Goal: Task Accomplishment & Management: Use online tool/utility

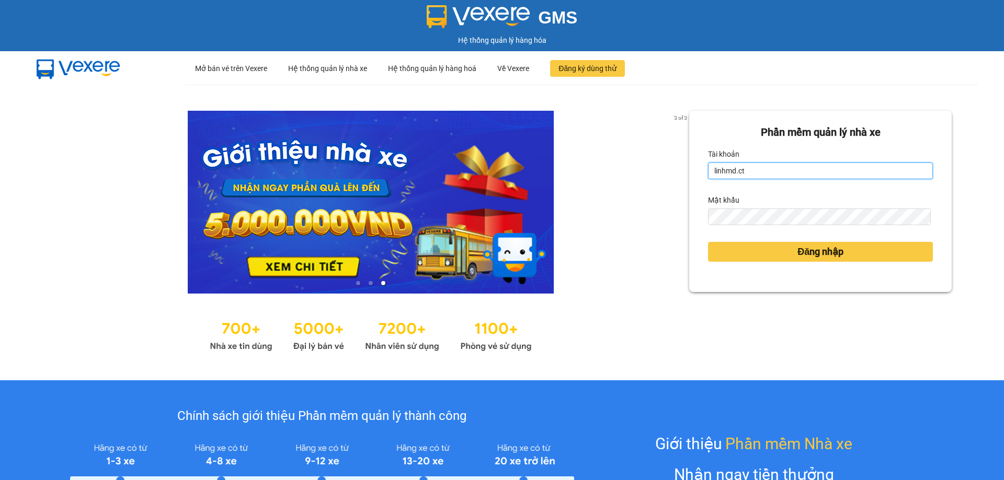
click at [855, 174] on input "linhmd.ct" at bounding box center [820, 171] width 225 height 17
type input "nhatmd.ct"
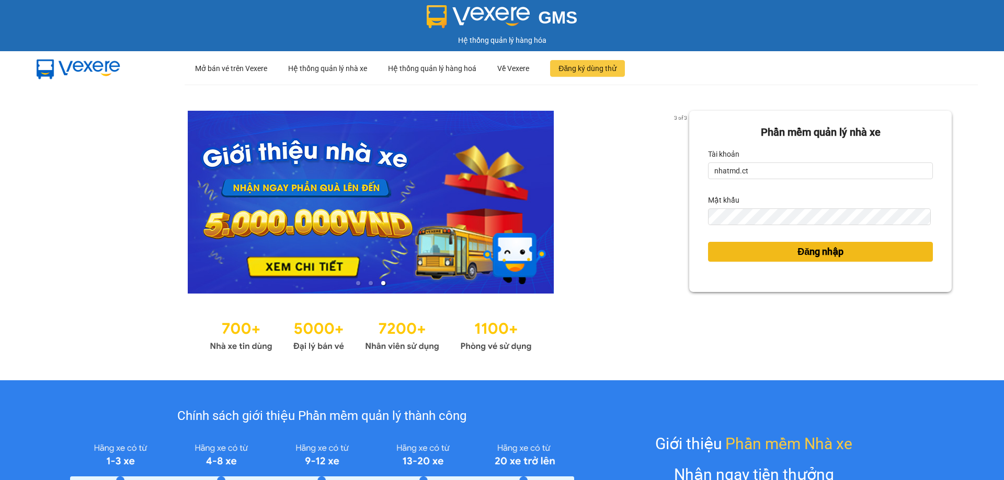
click at [797, 254] on span "Đăng nhập" at bounding box center [820, 252] width 46 height 15
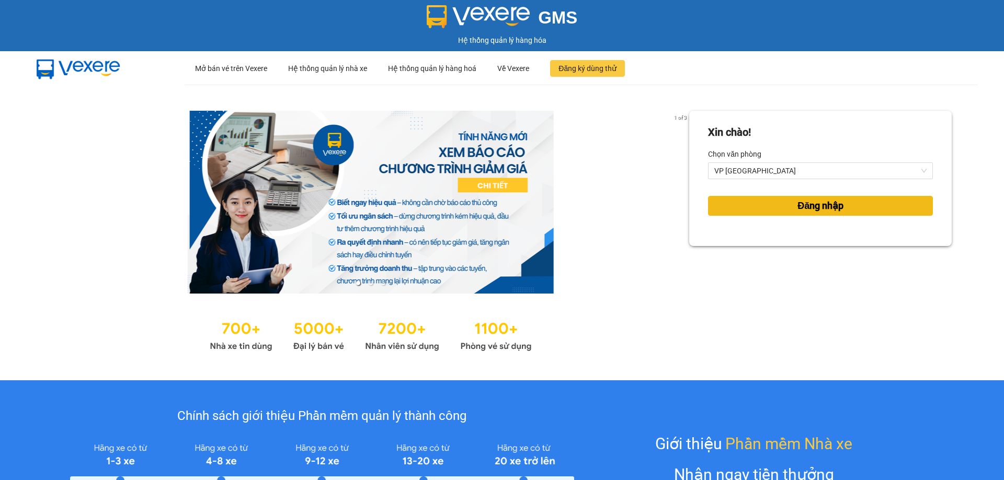
click at [797, 199] on span "Đăng nhập" at bounding box center [820, 206] width 46 height 15
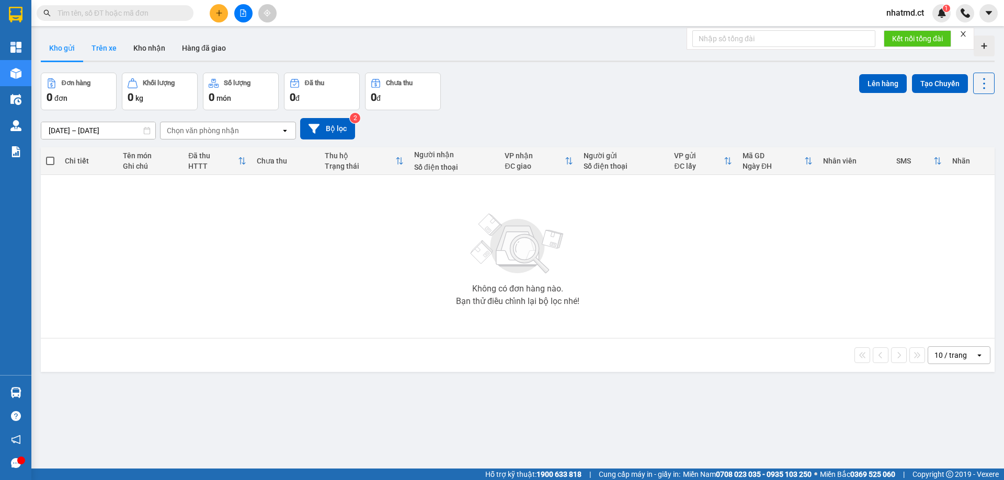
click at [91, 54] on button "Trên xe" at bounding box center [104, 48] width 42 height 25
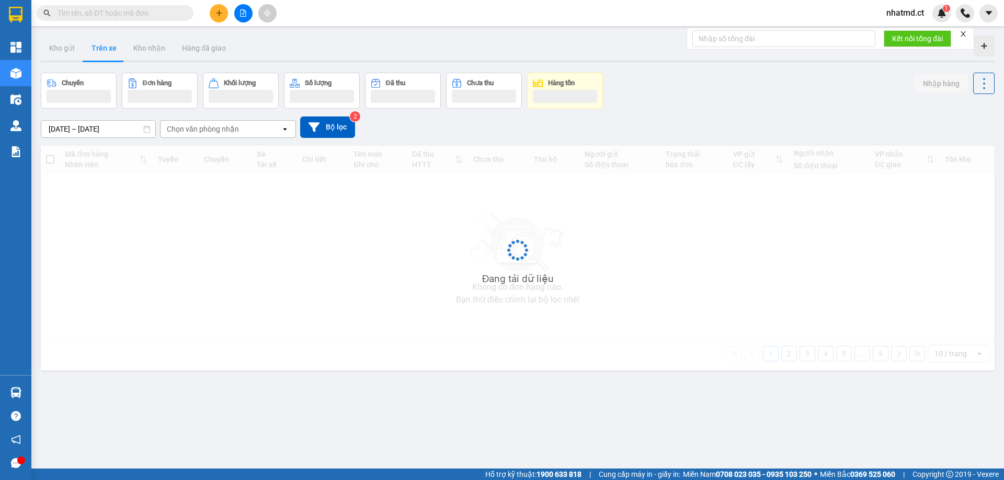
click at [238, 130] on div "Chọn văn phòng nhận" at bounding box center [221, 129] width 120 height 17
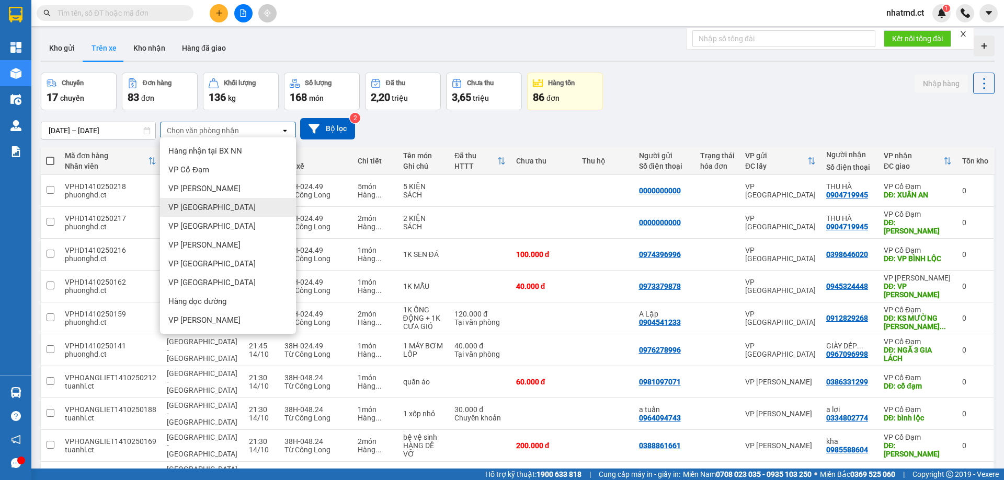
click at [197, 210] on span "VP [GEOGRAPHIC_DATA]" at bounding box center [211, 207] width 87 height 10
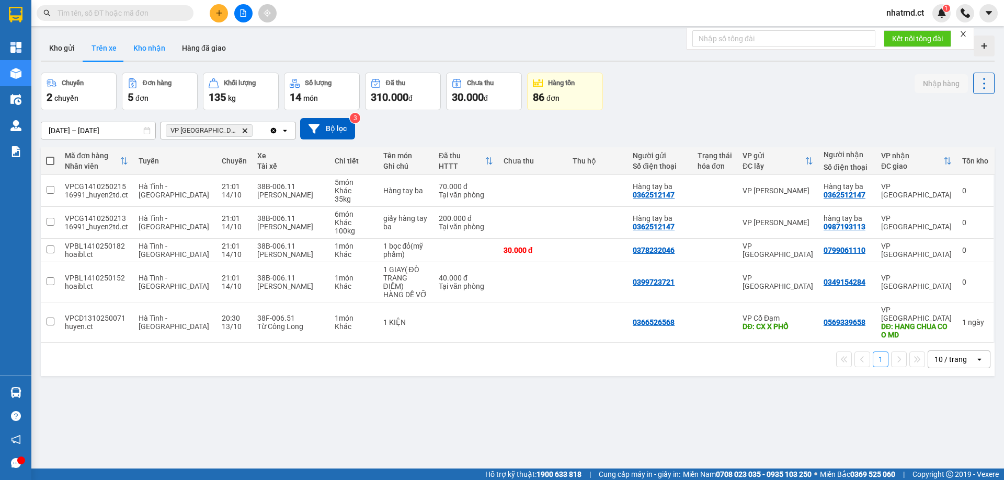
click at [139, 52] on button "Kho nhận" at bounding box center [149, 48] width 49 height 25
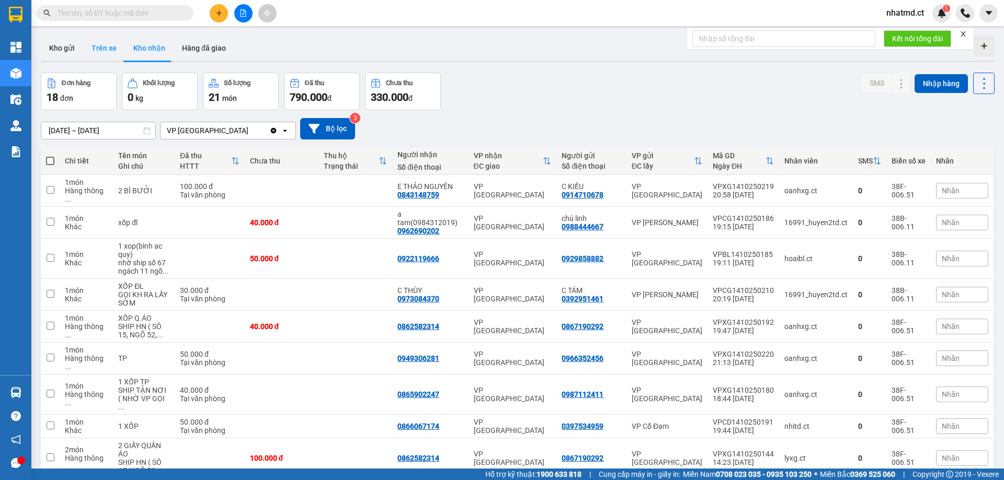
click at [95, 48] on button "Trên xe" at bounding box center [104, 48] width 42 height 25
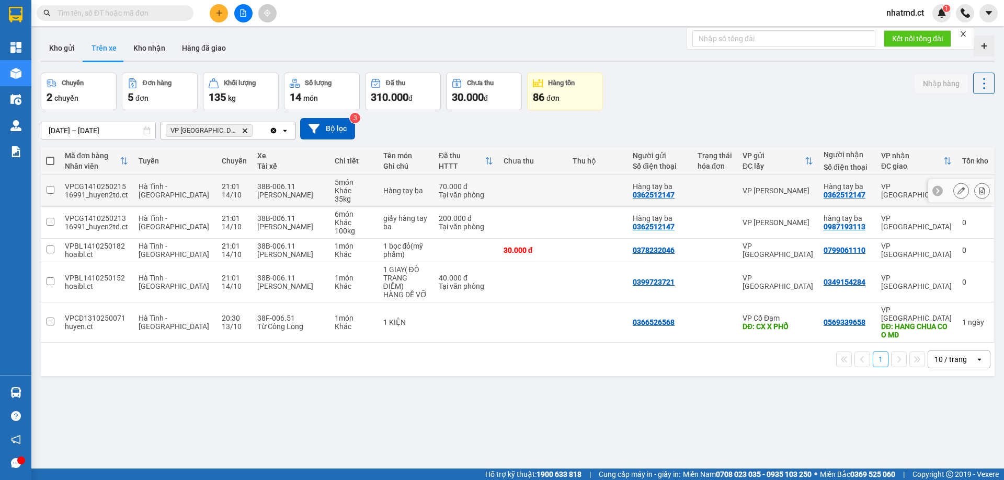
click at [355, 201] on td "5 món Khác 35 kg" at bounding box center [353, 191] width 49 height 32
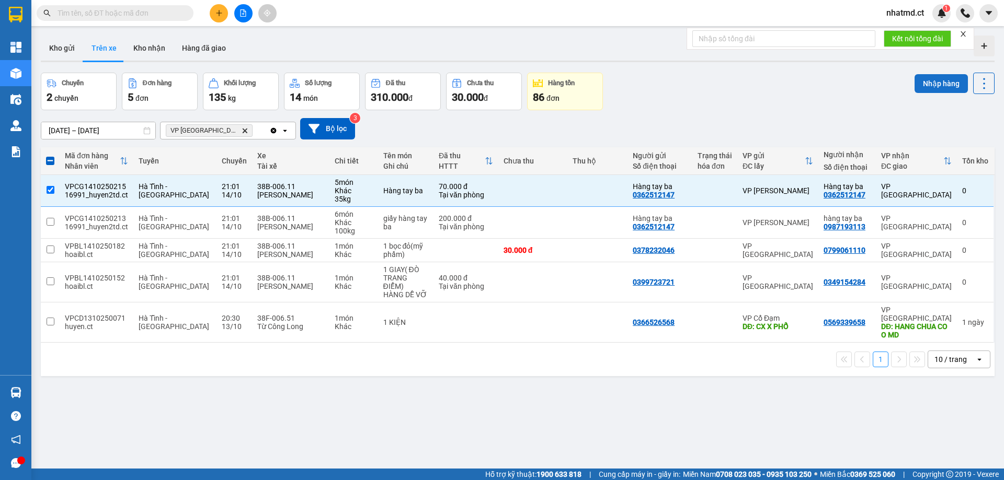
click at [916, 86] on button "Nhập hàng" at bounding box center [940, 83] width 53 height 19
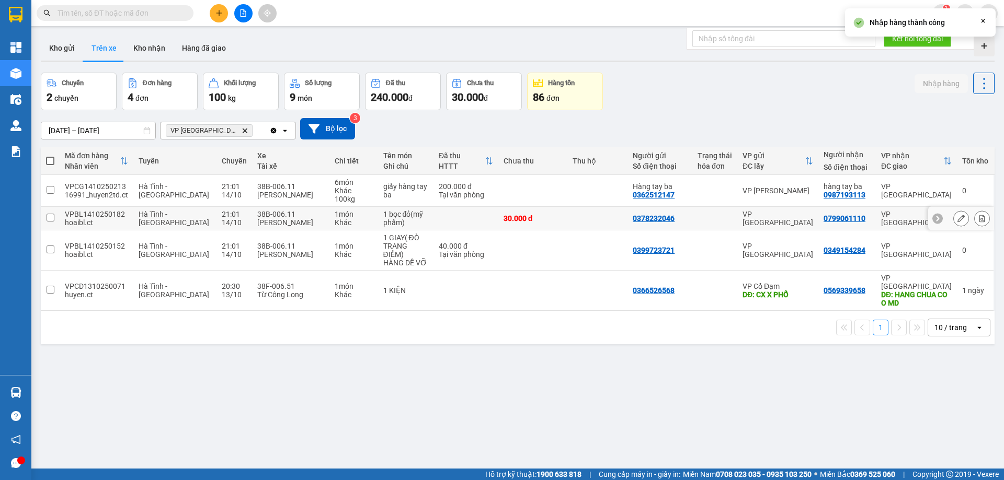
click at [383, 192] on div "giấy hàng tay ba" at bounding box center [405, 190] width 45 height 17
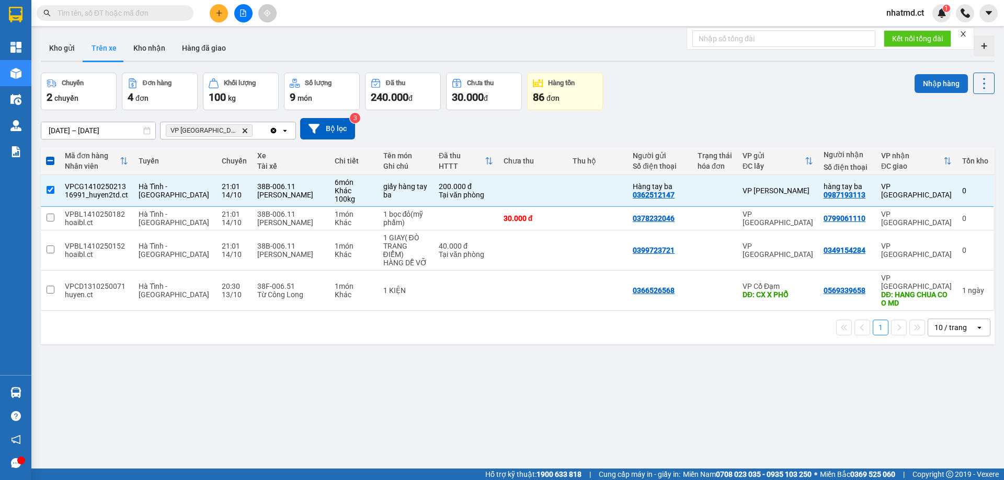
click at [934, 86] on button "Nhập hàng" at bounding box center [940, 83] width 53 height 19
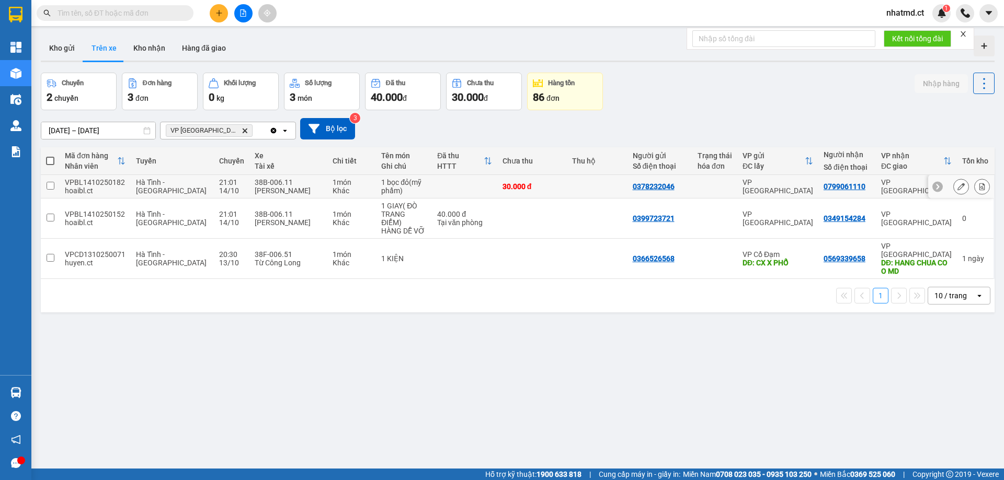
click at [438, 193] on td at bounding box center [464, 187] width 65 height 24
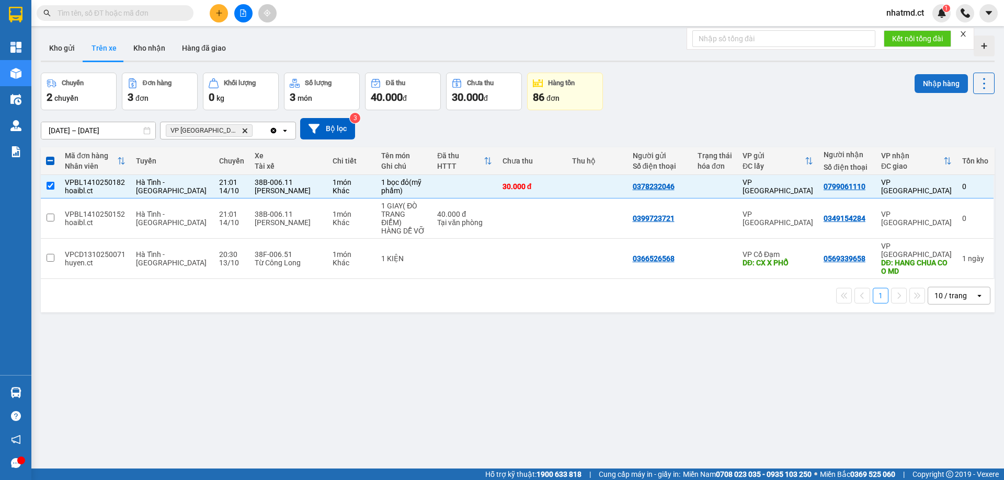
click at [925, 88] on button "Nhập hàng" at bounding box center [940, 83] width 53 height 19
checkbox input "false"
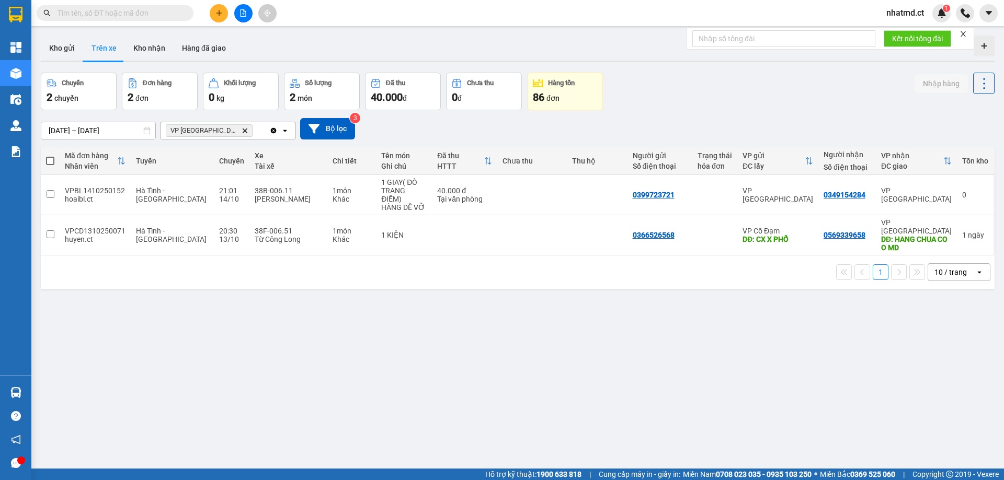
click at [758, 337] on div "ver 1.8.147 Kho gửi Trên xe Kho nhận Hàng đã giao Chuyến 2 chuyến Đơn hàng 2 đơ…" at bounding box center [518, 271] width 962 height 480
